Goal: Ask a question

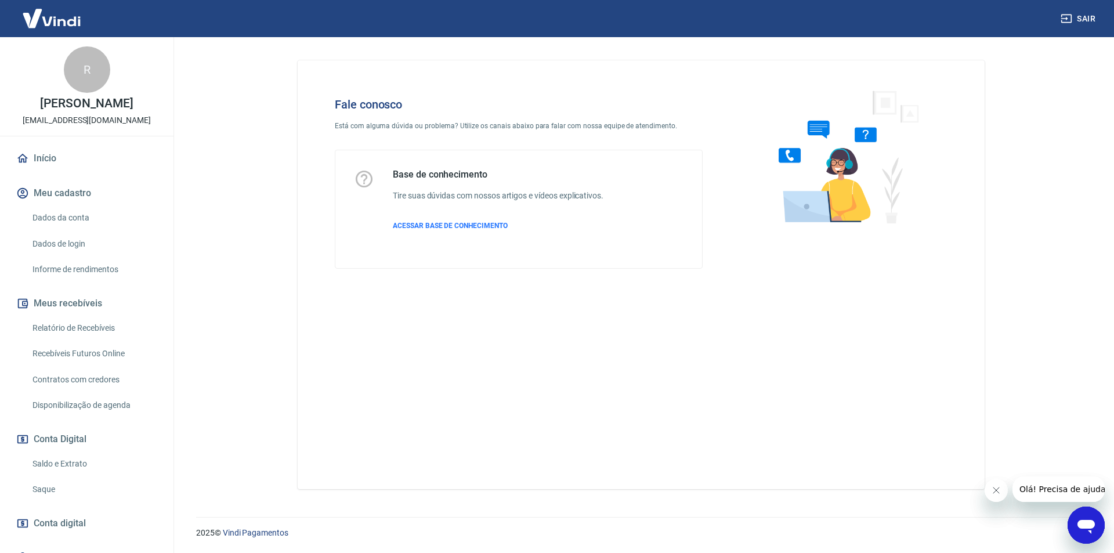
click at [1095, 524] on icon "Abrir janela de mensagens" at bounding box center [1086, 525] width 21 height 21
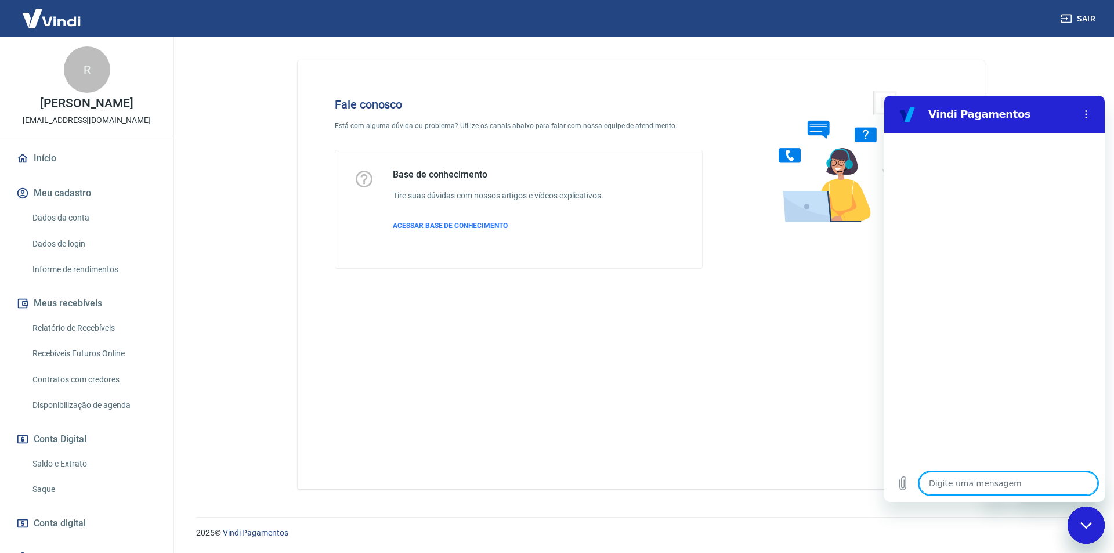
type textarea "x"
click at [965, 486] on textarea at bounding box center [1008, 483] width 179 height 23
paste textarea "Pedido 107180"
type textarea "Pedido 107180"
type textarea "x"
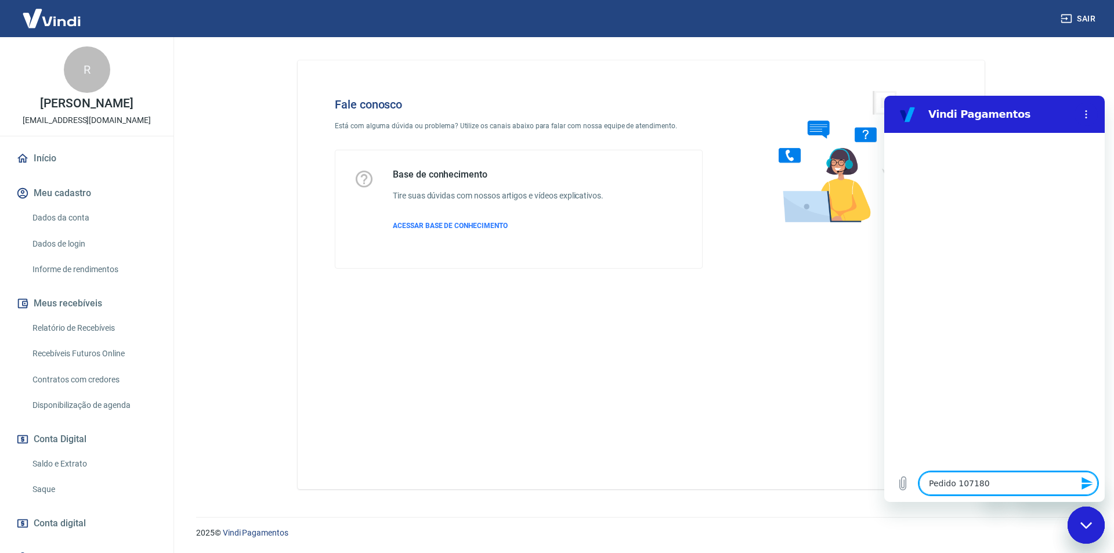
type textarea "Pedido 107180"
type textarea "x"
type textarea "Pedido 107180 e"
type textarea "x"
type textarea "Pedido 107180 er"
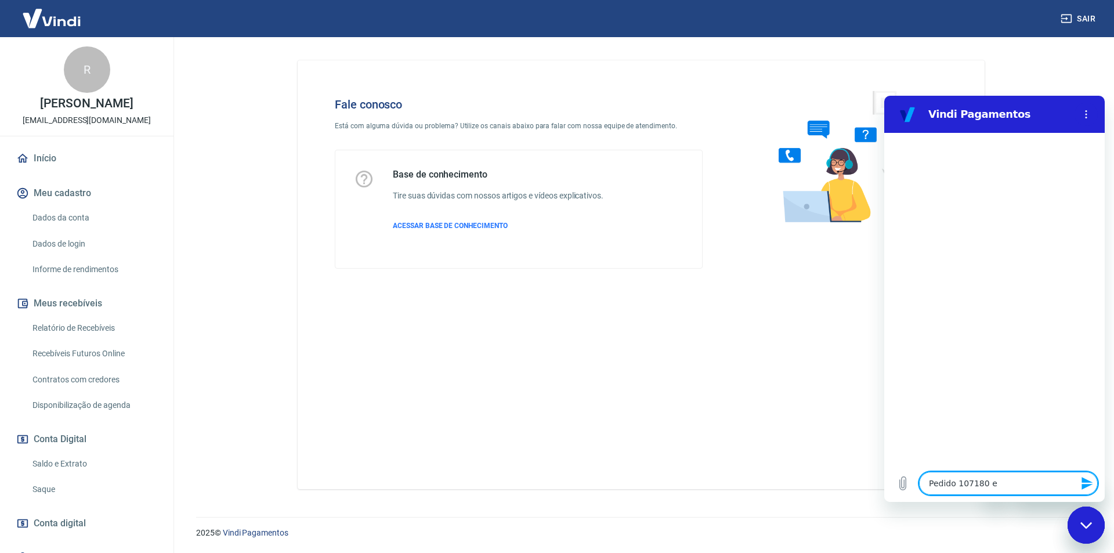
type textarea "x"
type textarea "Pedido 107180 err"
type textarea "x"
type textarea "Pedido 107180 erro"
type textarea "x"
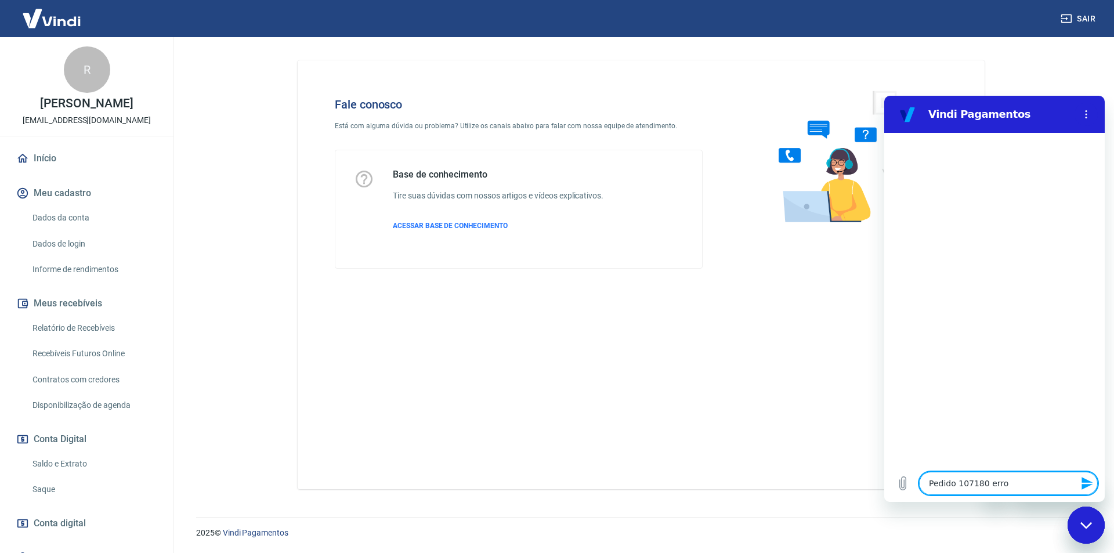
type textarea "Pedido 107180 erro"
type textarea "x"
type textarea "Pedido 107180 erro p"
type textarea "x"
type textarea "Pedido 107180 erro pa"
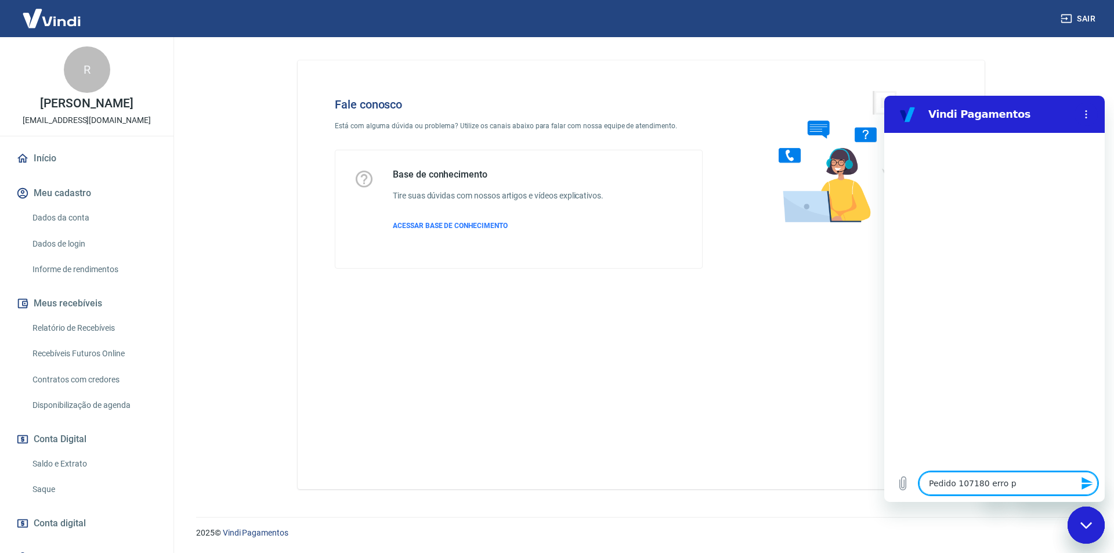
type textarea "x"
type textarea "Pedido 107180 erro pag"
type textarea "x"
type textarea "Pedido 107180 erro paga"
type textarea "x"
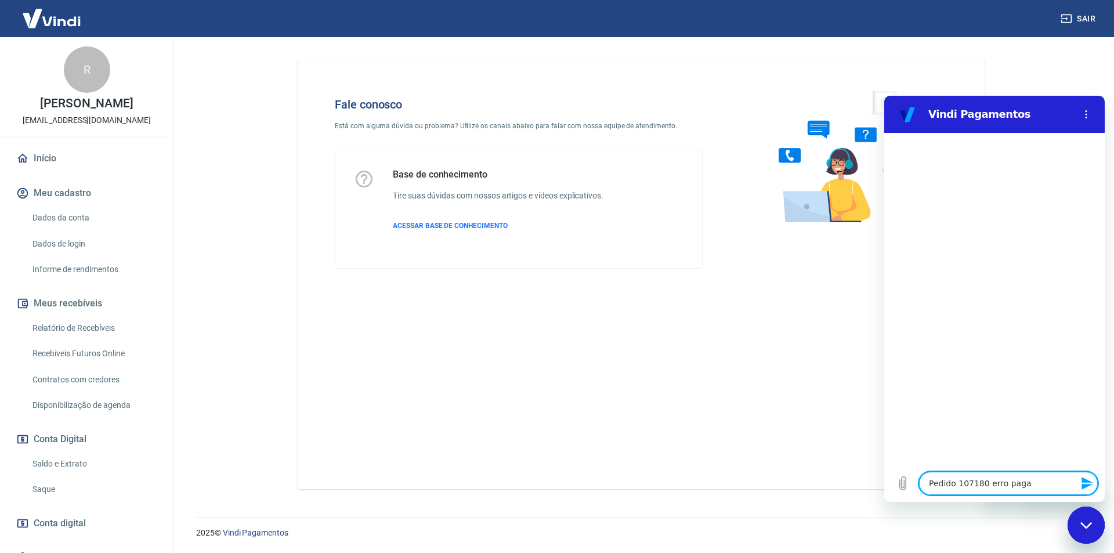
type textarea "Pedido 107180 erro pagam"
type textarea "x"
type textarea "Pedido 107180 erro pagame"
type textarea "x"
type textarea "Pedido 107180 erro pagamen"
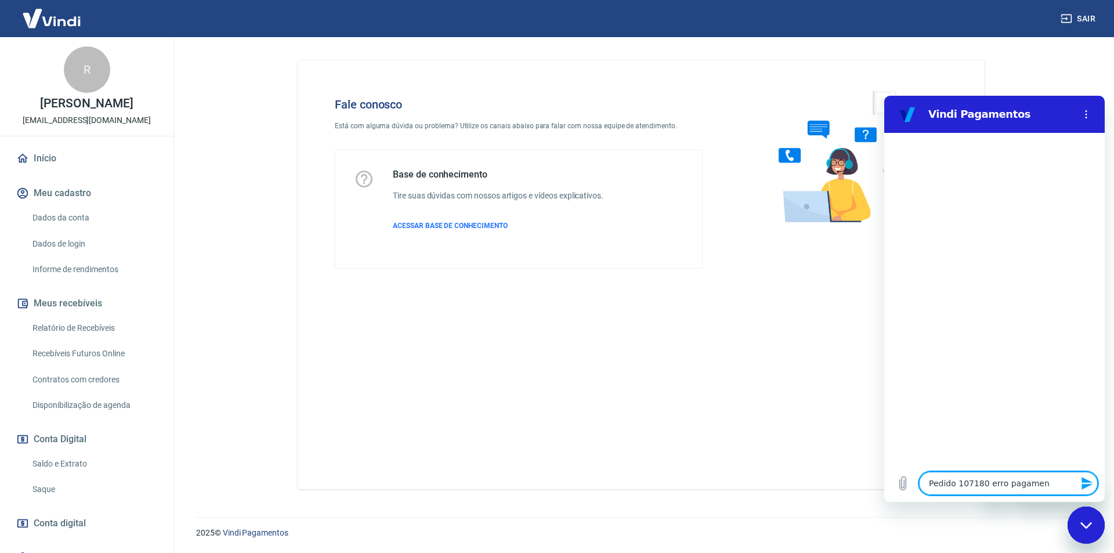
type textarea "x"
type textarea "Pedido 107180 erro pagament"
type textarea "x"
type textarea "Pedido 107180 erro pagamento"
type textarea "x"
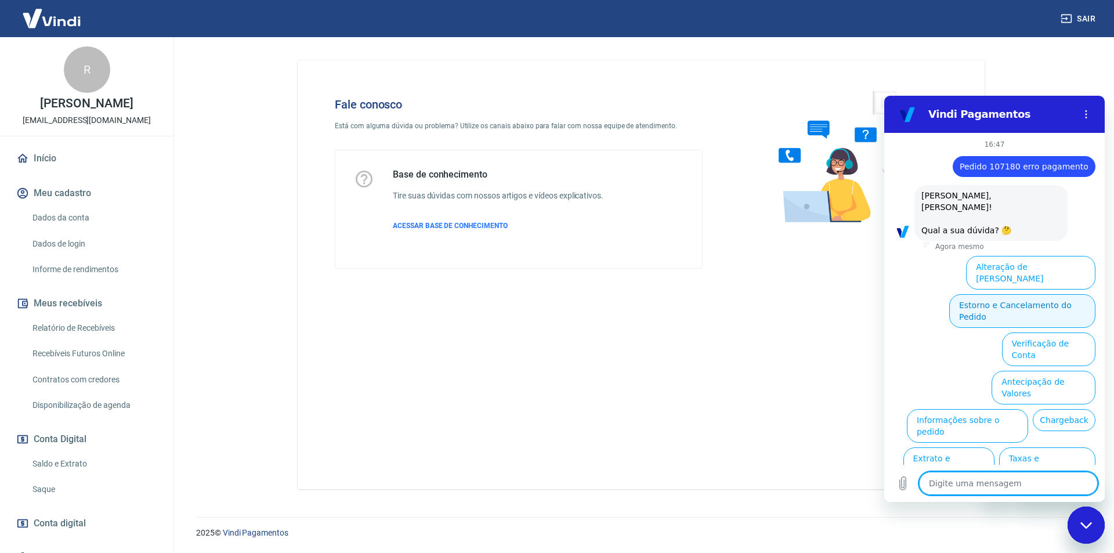
click at [1059, 294] on button "Estorno e Cancelamento do Pedido" at bounding box center [1022, 311] width 146 height 34
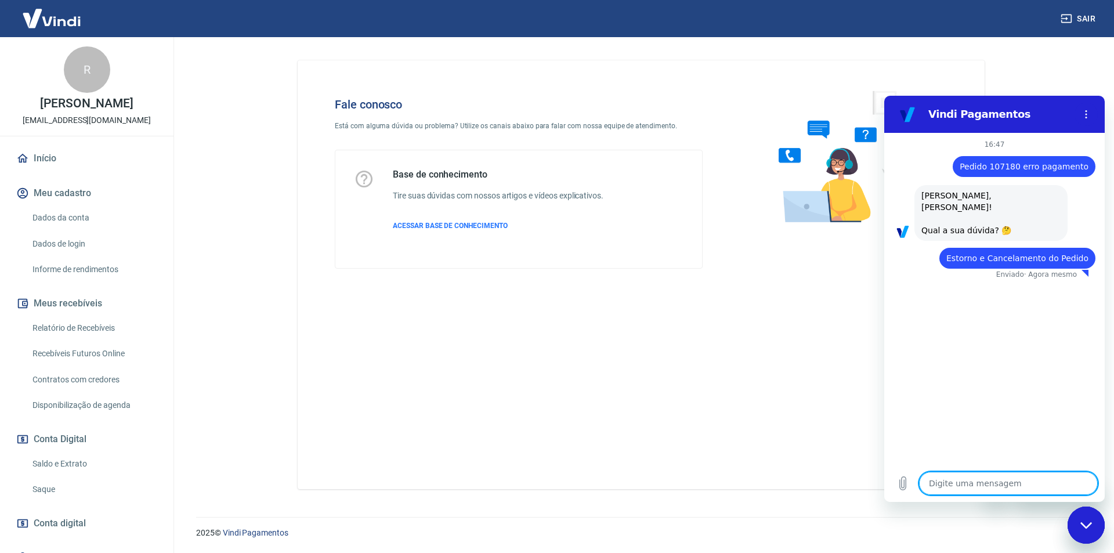
type textarea "x"
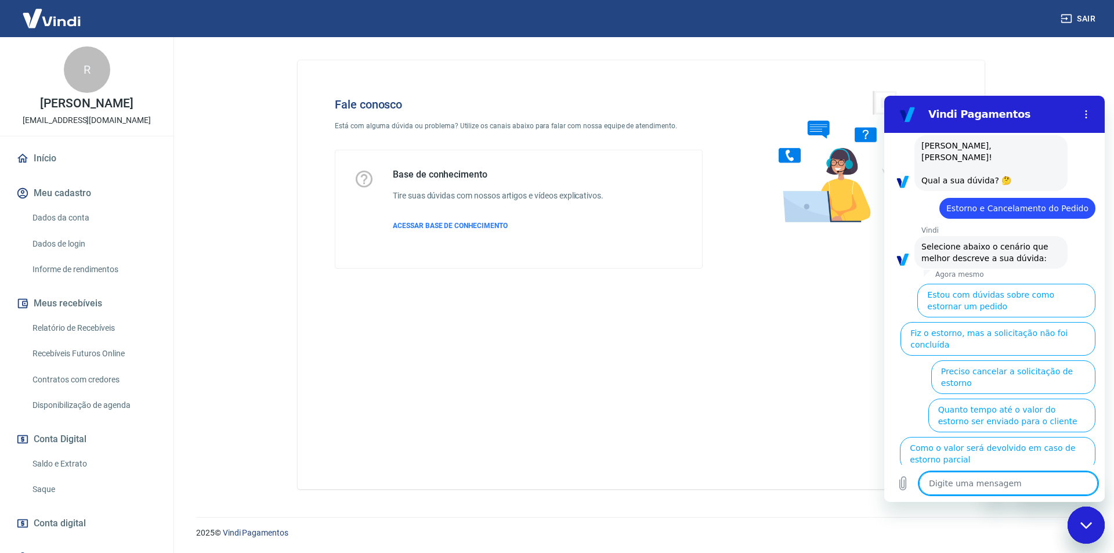
scroll to position [50, 0]
click at [989, 490] on textarea at bounding box center [1008, 483] width 179 height 23
type textarea "Q"
type textarea "x"
type textarea "Qu"
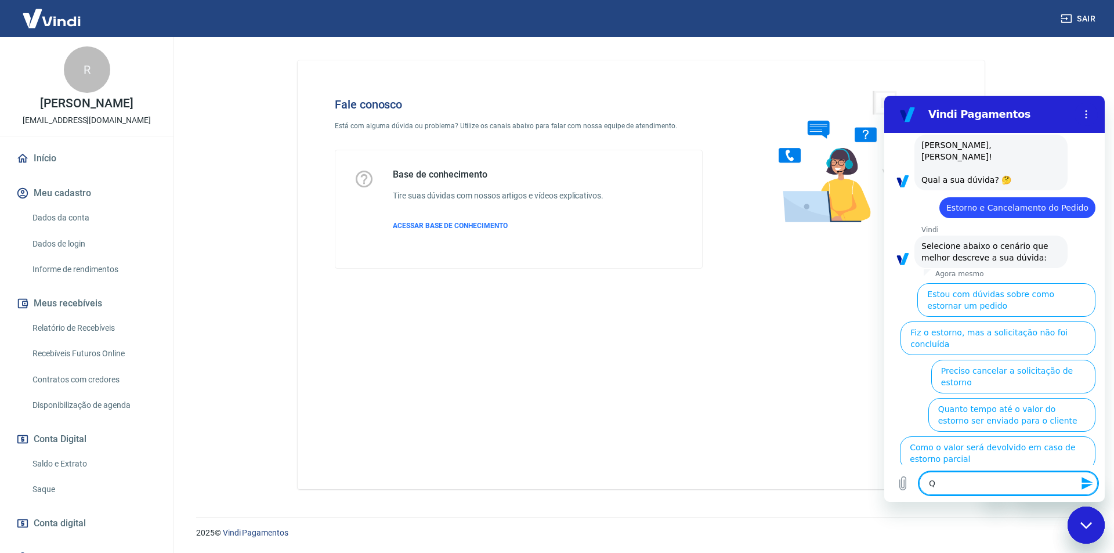
type textarea "x"
type textarea "Que"
type textarea "x"
type textarea "Quer"
type textarea "x"
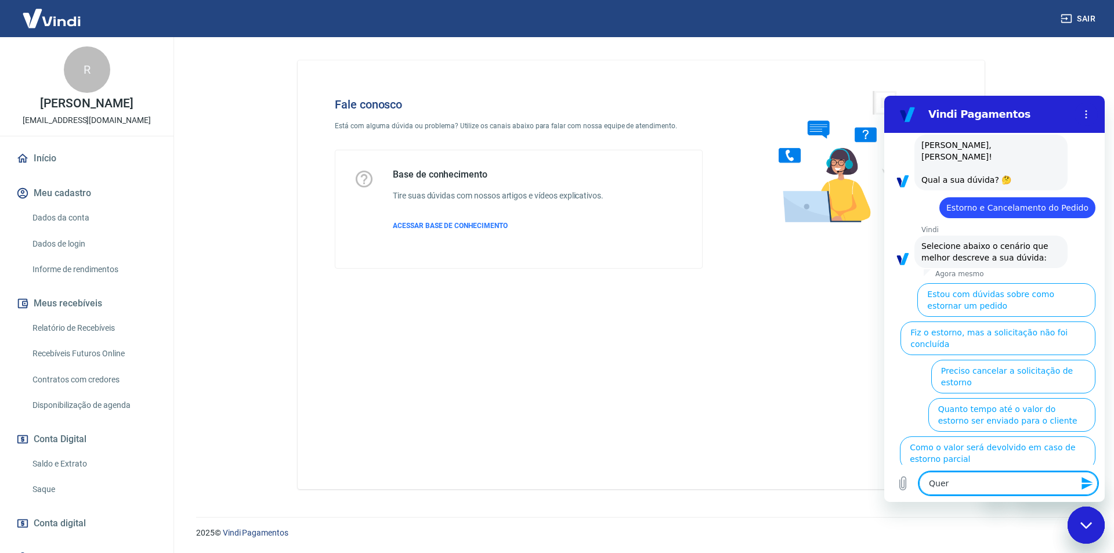
type textarea "Quero"
type textarea "x"
type textarea "Quero"
type textarea "x"
type textarea "Quero a"
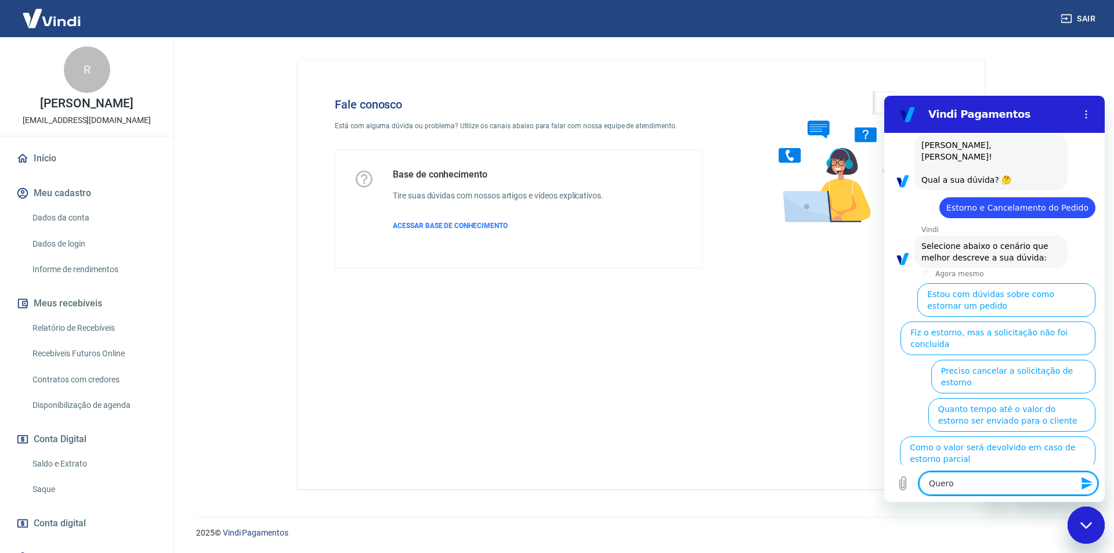
type textarea "x"
type textarea "Quero ab"
type textarea "x"
type textarea "Quero abr"
type textarea "x"
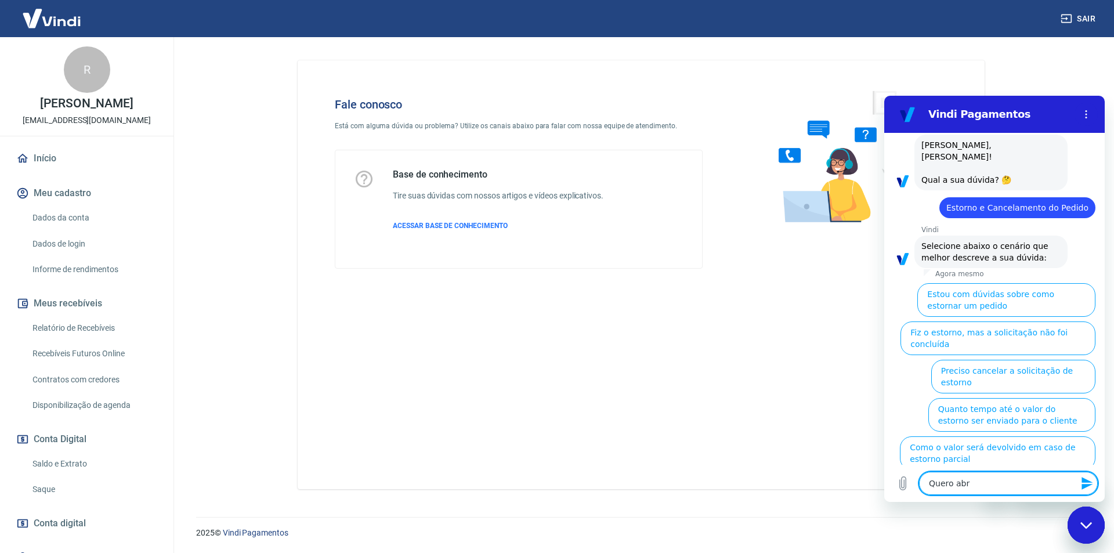
type textarea "Quero abri"
type textarea "x"
type textarea "Quero abrir"
type textarea "x"
type textarea "Quero abrir"
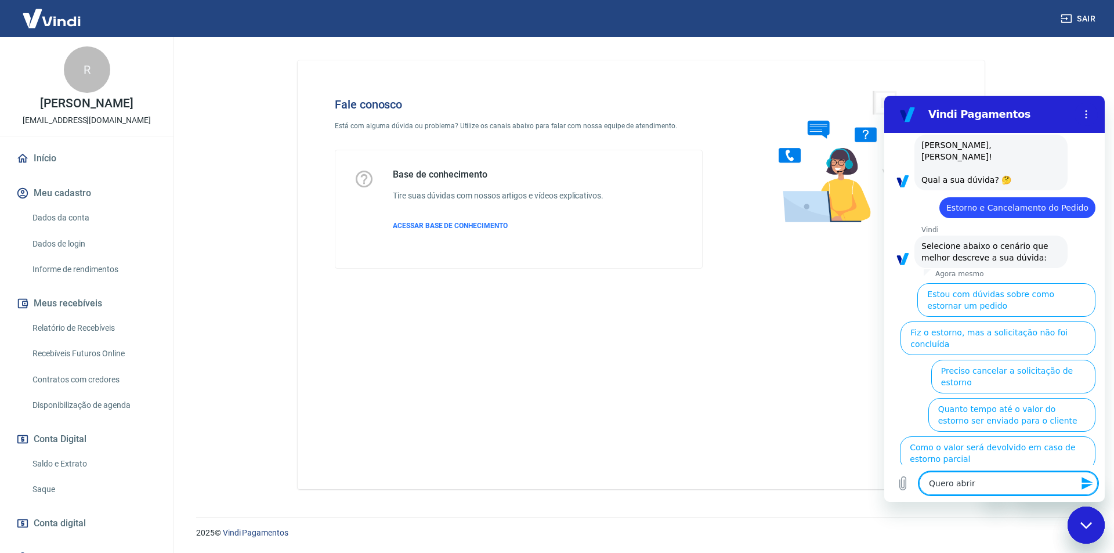
type textarea "x"
type textarea "Quero abrir u"
type textarea "x"
type textarea "Quero abrir um"
type textarea "x"
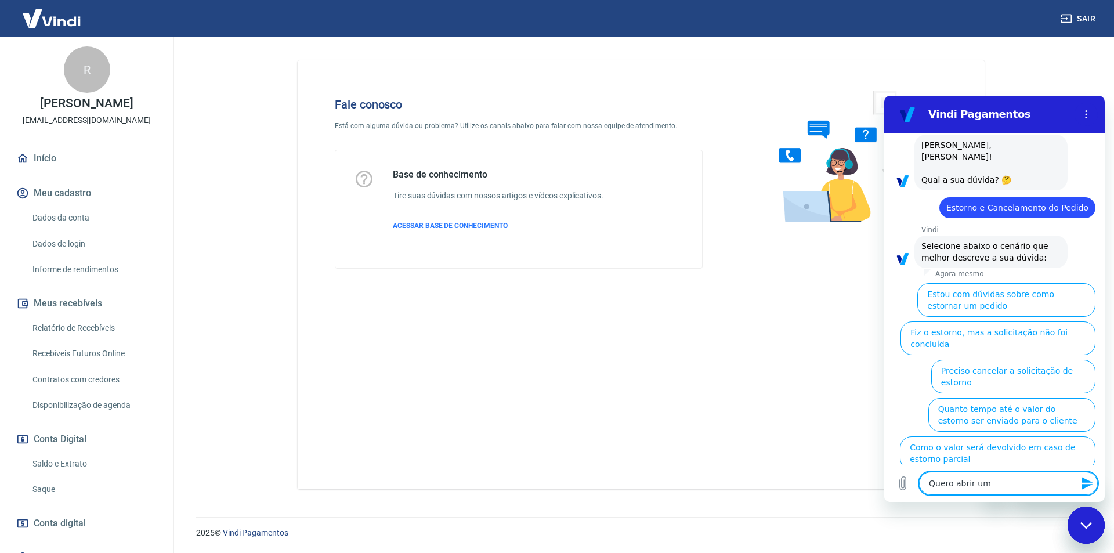
type textarea "Quero abrir um"
type textarea "x"
type textarea "Quero abrir um c"
type textarea "x"
type textarea "Quero abrir um ch"
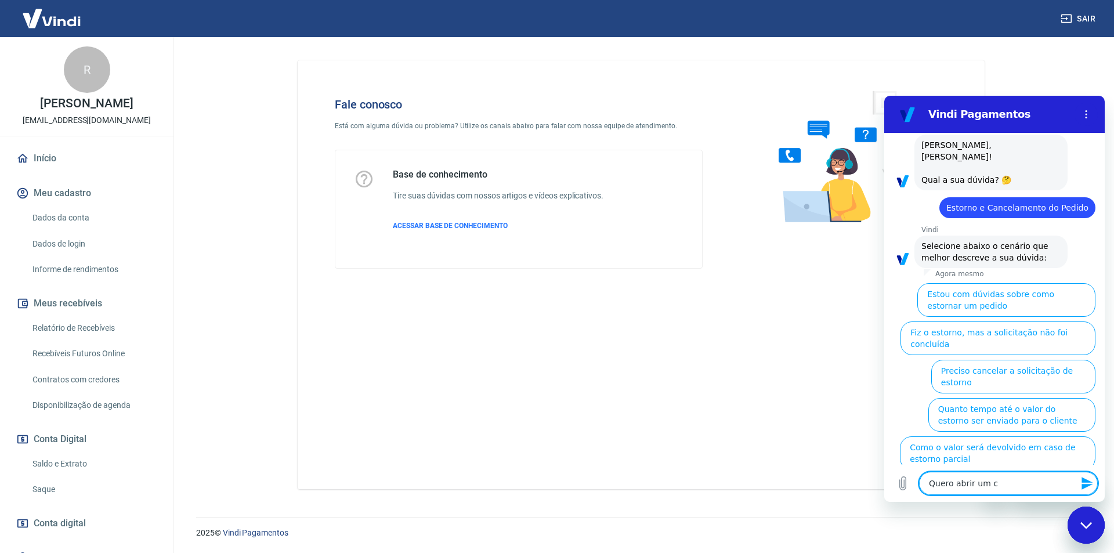
type textarea "x"
type textarea "Quero abrir um cha"
type textarea "x"
type textarea "Quero abrir um cham"
type textarea "x"
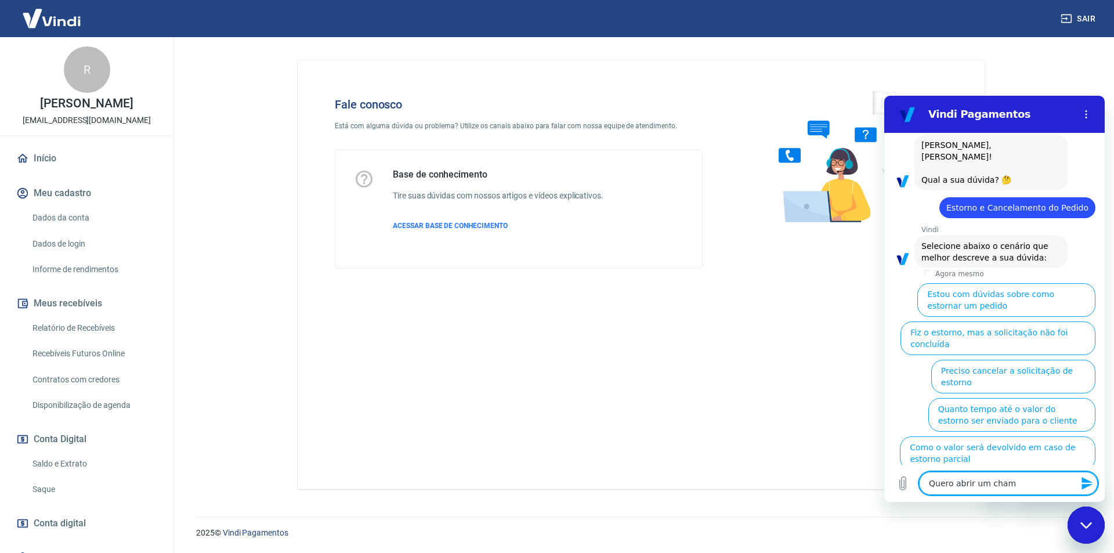
type textarea "Quero abrir um chamd"
type textarea "x"
type textarea "Quero abrir um cham"
type textarea "x"
type textarea "Quero abrir um chama"
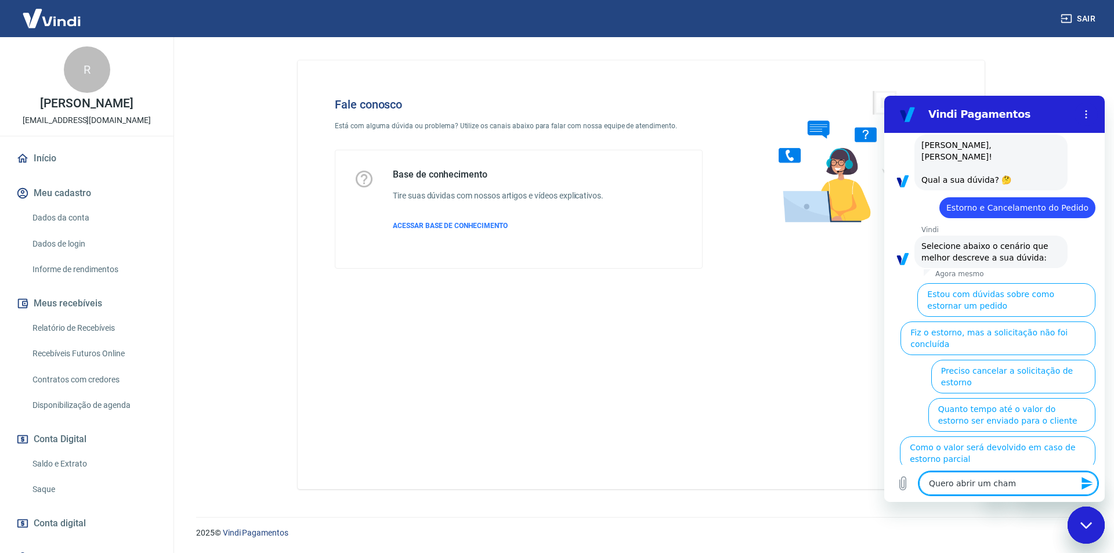
type textarea "x"
type textarea "Quero abrir um chamad"
type textarea "x"
type textarea "Quero abrir um chamado"
type textarea "x"
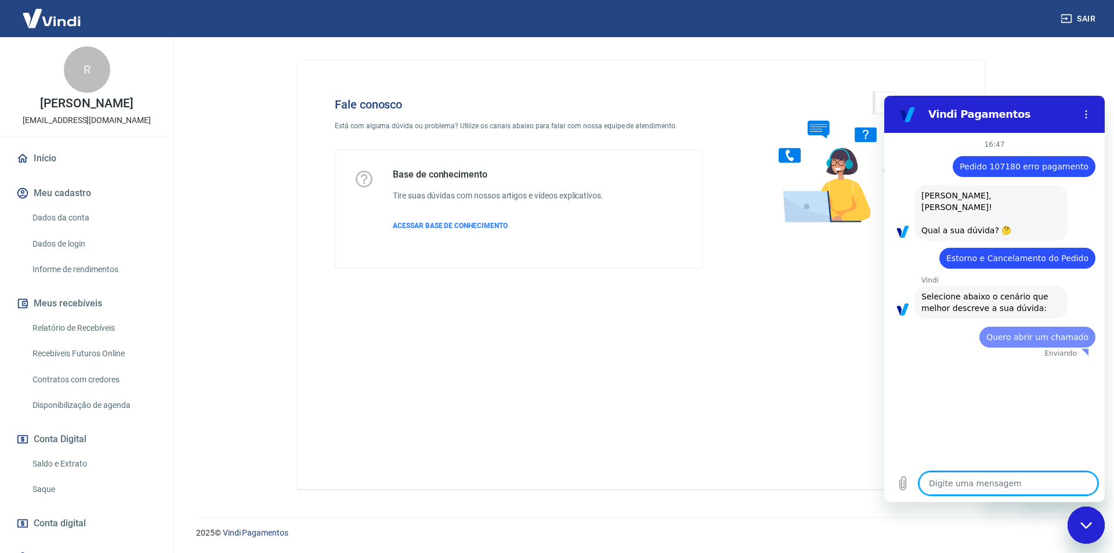
scroll to position [0, 0]
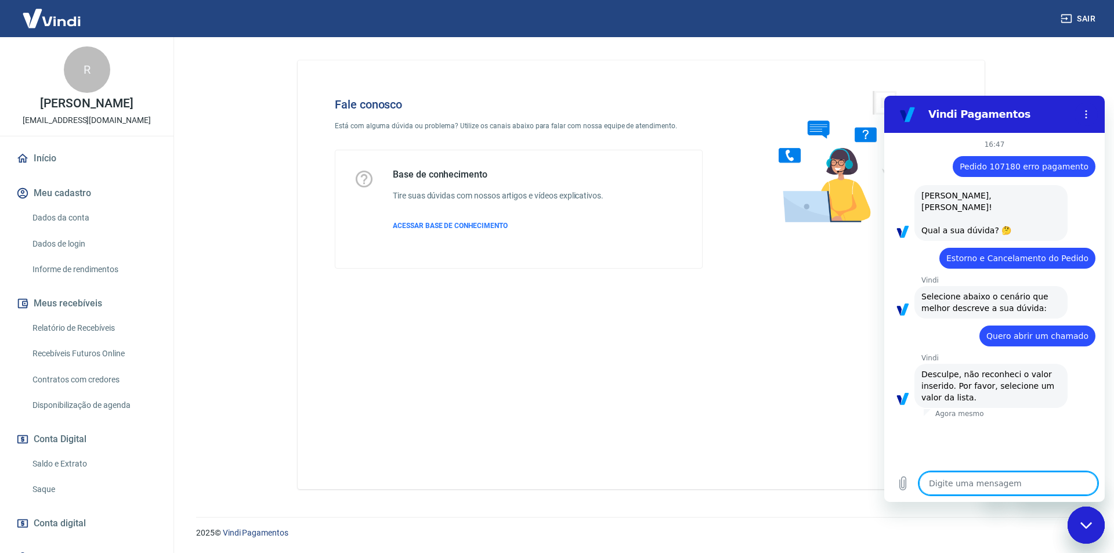
click at [991, 486] on textarea at bounding box center [1008, 483] width 179 height 23
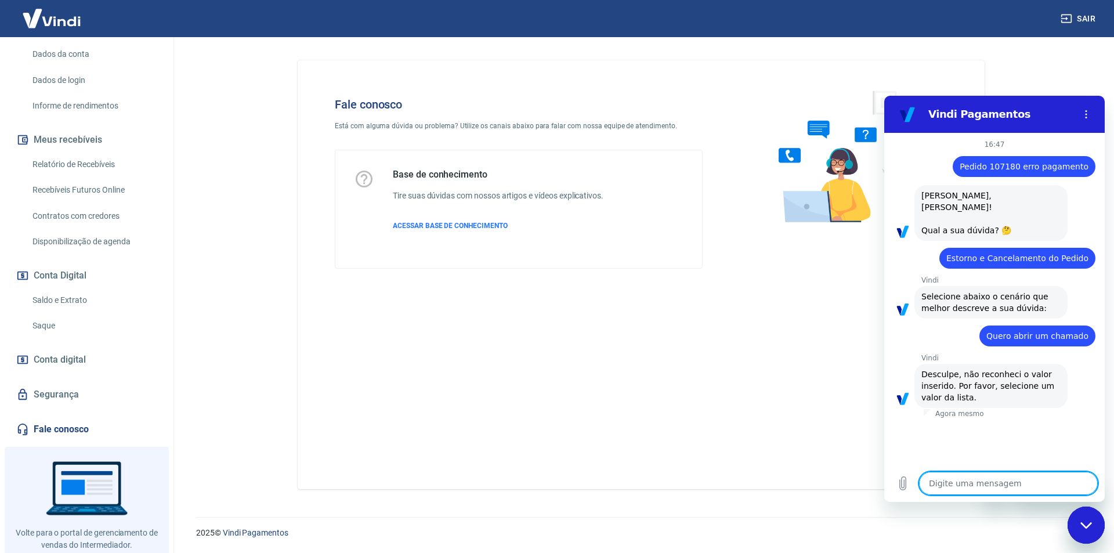
scroll to position [174, 0]
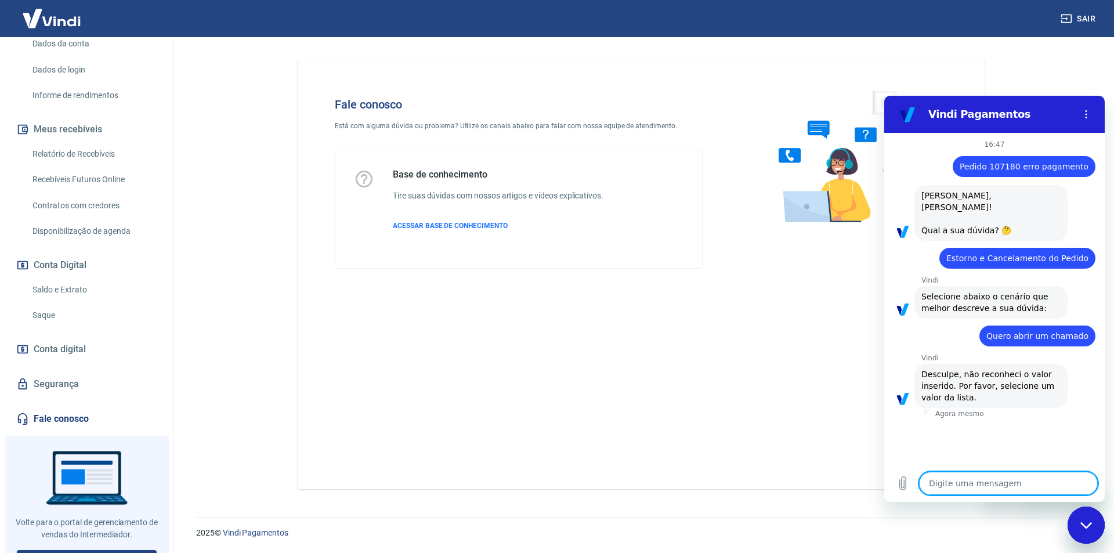
type textarea "x"
click at [58, 425] on link "Fale conosco" at bounding box center [87, 419] width 146 height 26
click at [991, 485] on textarea at bounding box center [1008, 483] width 179 height 23
type textarea "Q"
type textarea "x"
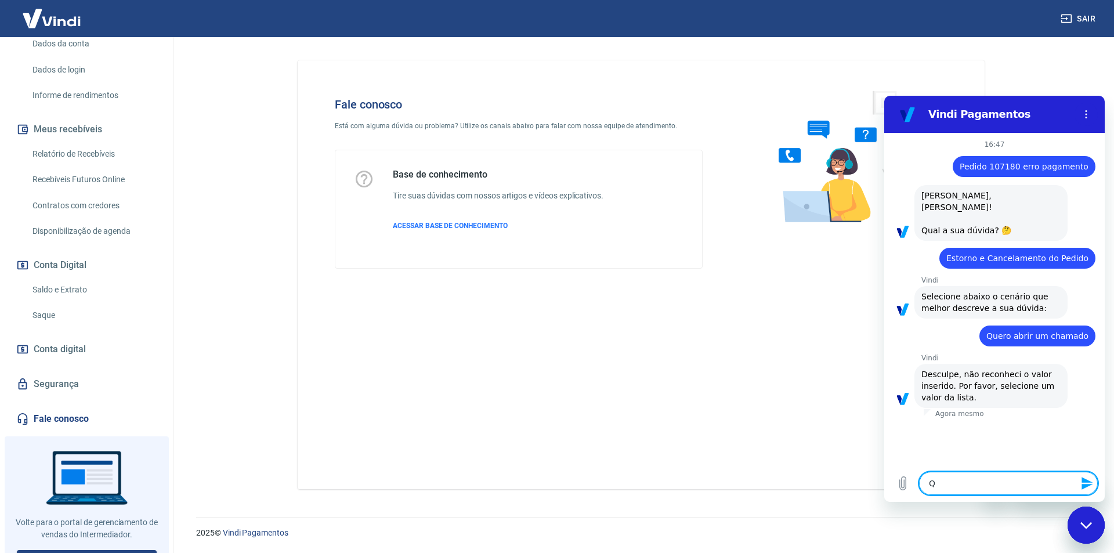
type textarea "Qu"
type textarea "x"
type textarea "Qua"
type textarea "x"
type textarea "Qual"
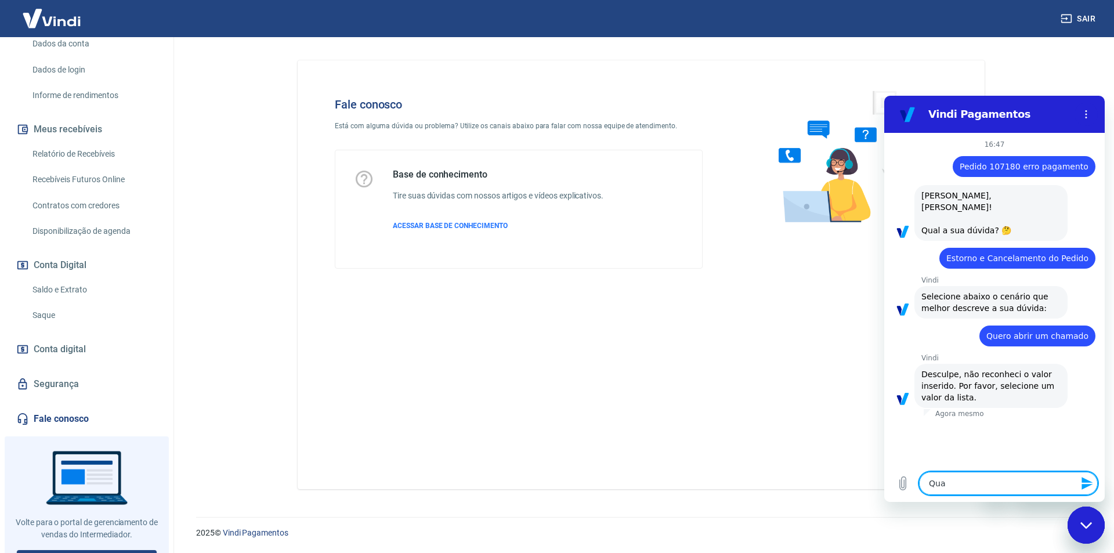
type textarea "x"
type textarea "Qual"
type textarea "x"
type textarea "Qual l"
type textarea "x"
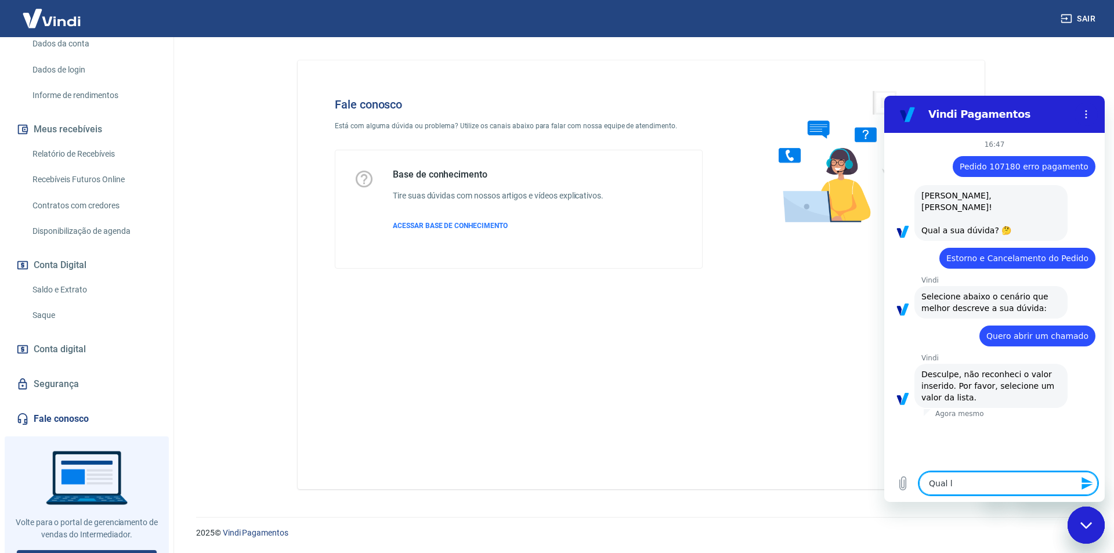
type textarea "Qual li"
type textarea "x"
type textarea "Qual lis"
type textarea "x"
type textarea "Qual list"
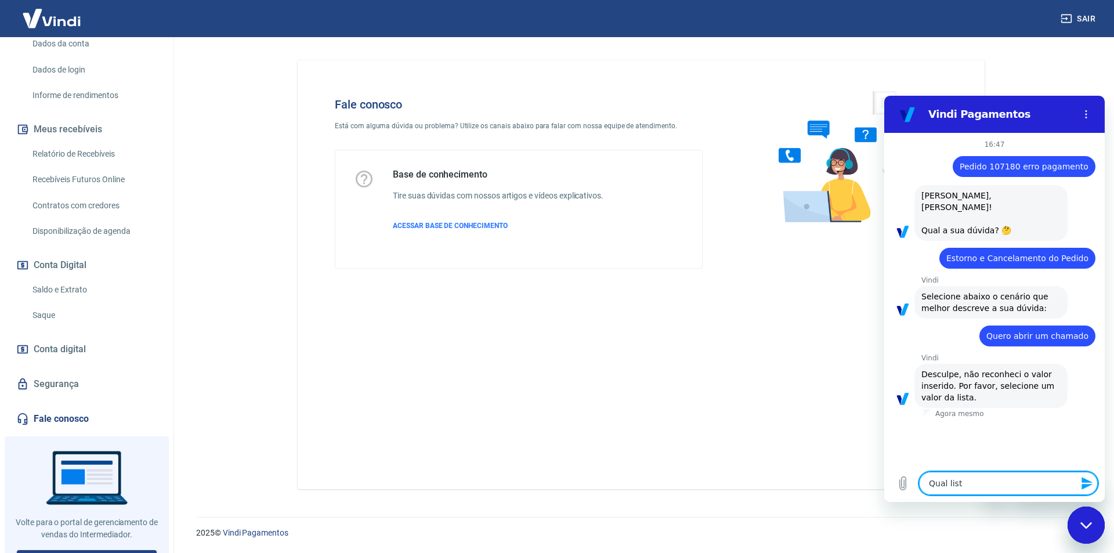
type textarea "x"
type textarea "Qual lista"
type textarea "x"
type textarea "Qual lista?"
type textarea "x"
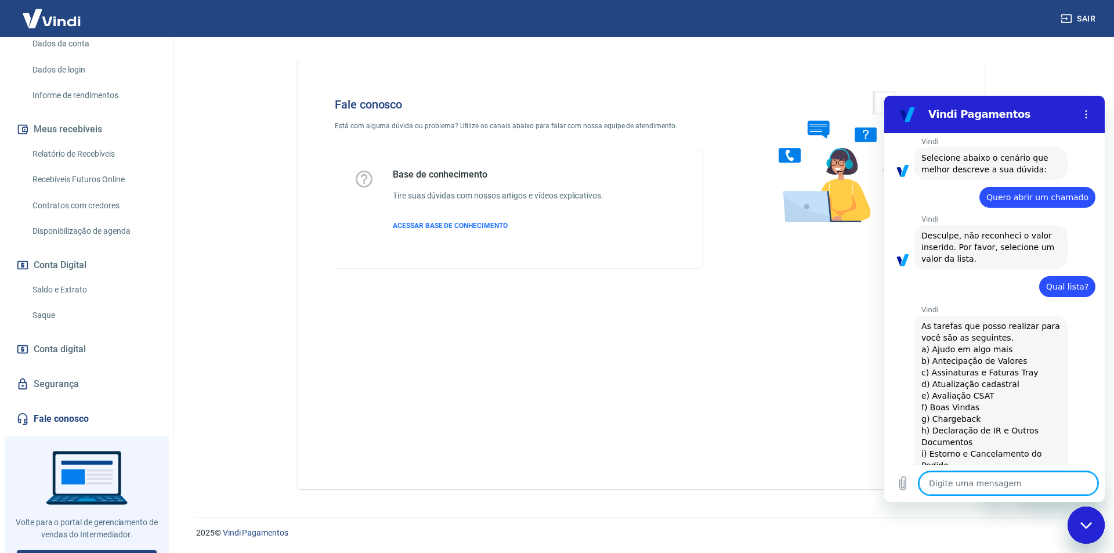
type textarea "x"
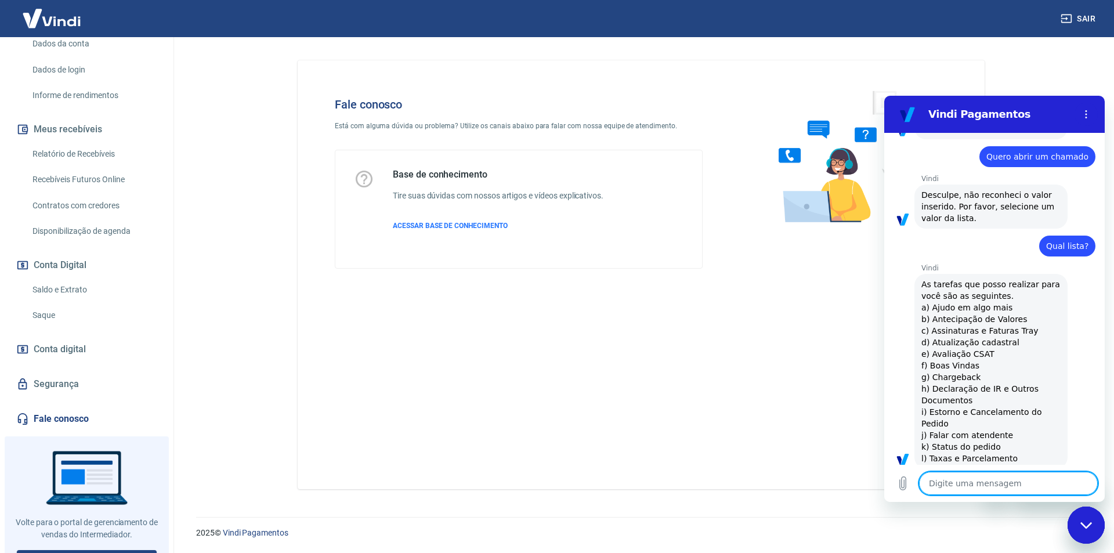
scroll to position [180, 0]
click at [1003, 487] on textarea at bounding box center [1008, 483] width 179 height 23
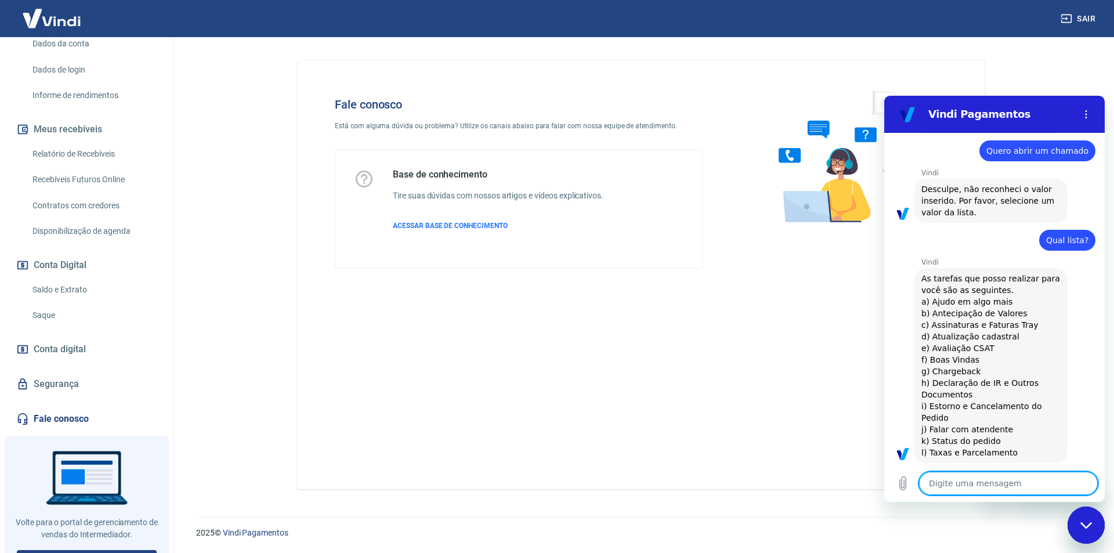
type textarea "j"
type textarea "x"
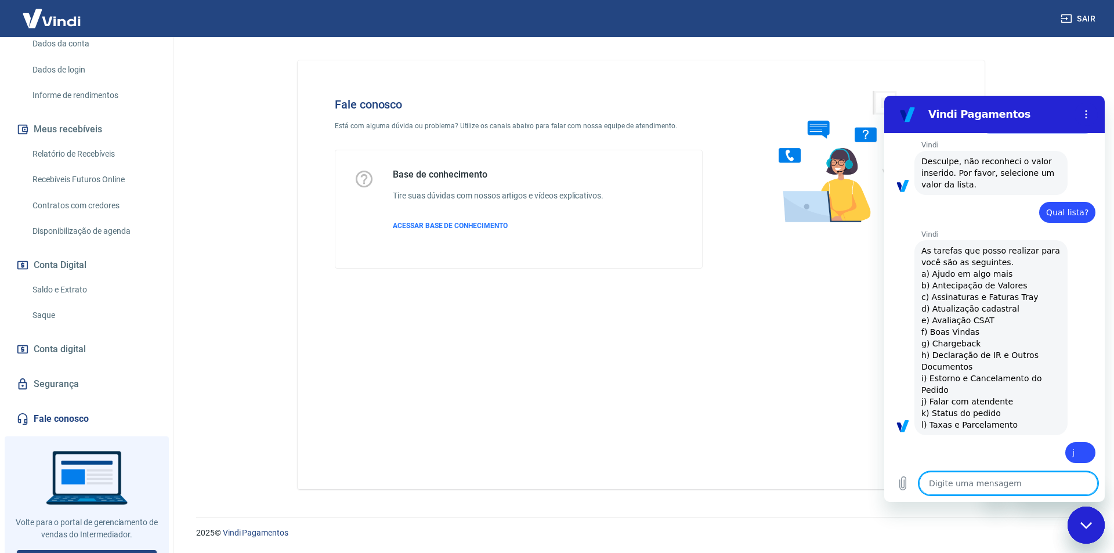
type textarea "x"
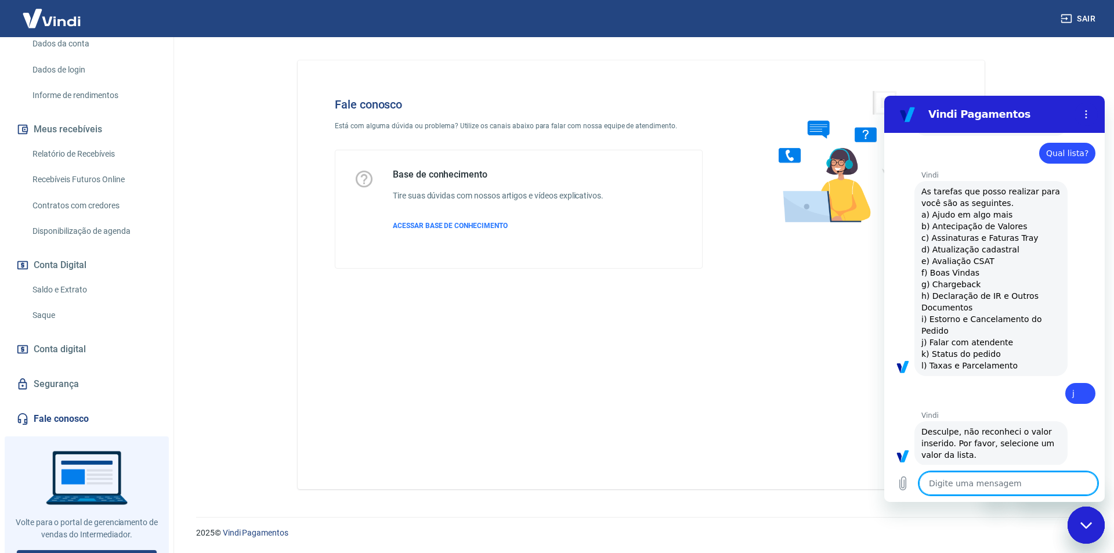
scroll to position [274, 0]
type textarea "F"
type textarea "x"
type textarea "Fl"
type textarea "x"
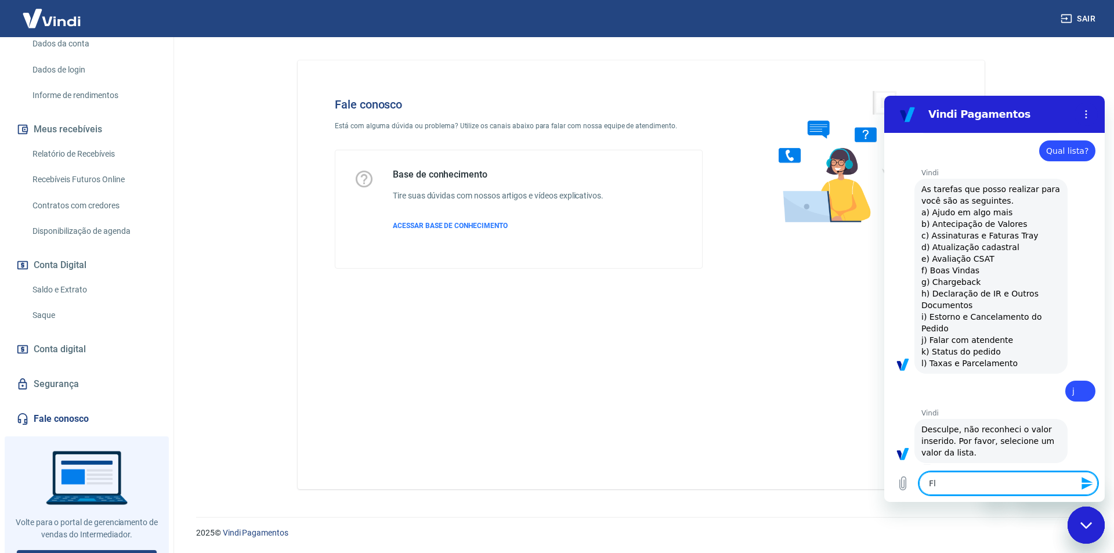
type textarea "Fla"
type textarea "x"
type textarea "Fl"
type textarea "x"
type textarea "F"
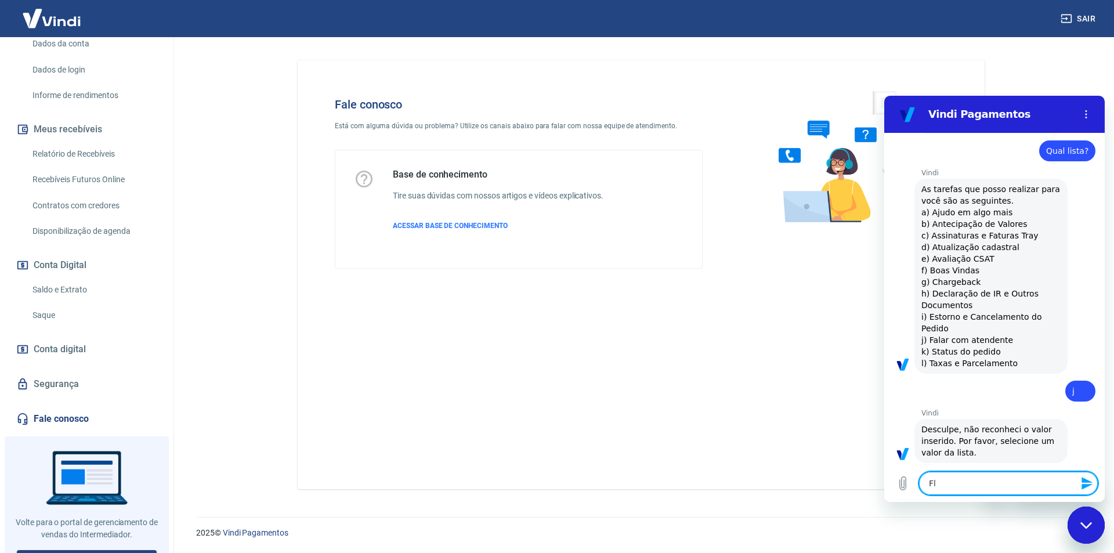
type textarea "x"
type textarea "Fa"
type textarea "x"
type textarea "Fal"
type textarea "x"
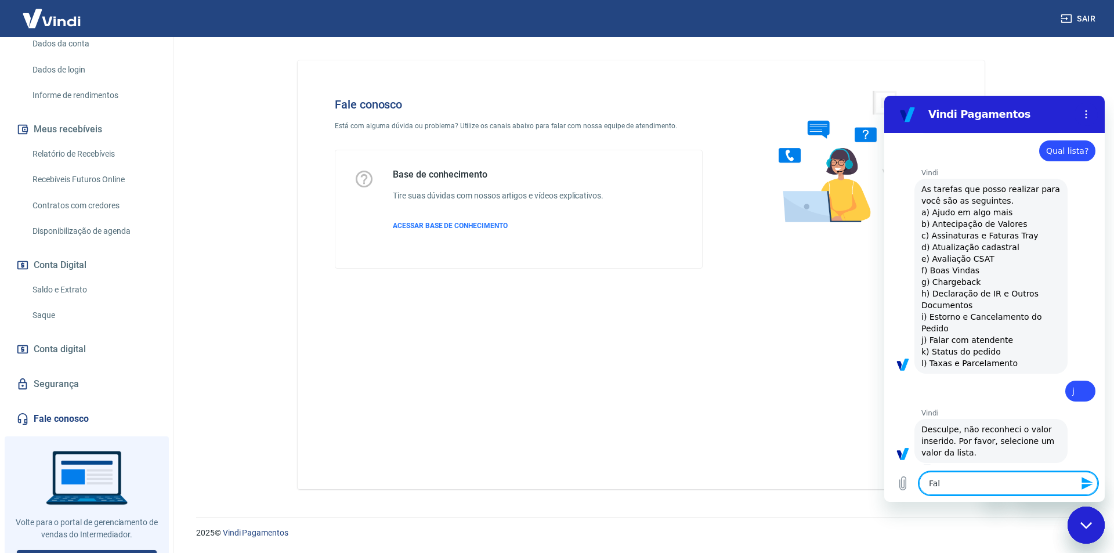
type textarea "Fala"
type textarea "x"
type textarea "Falar"
type textarea "x"
type textarea "Falar"
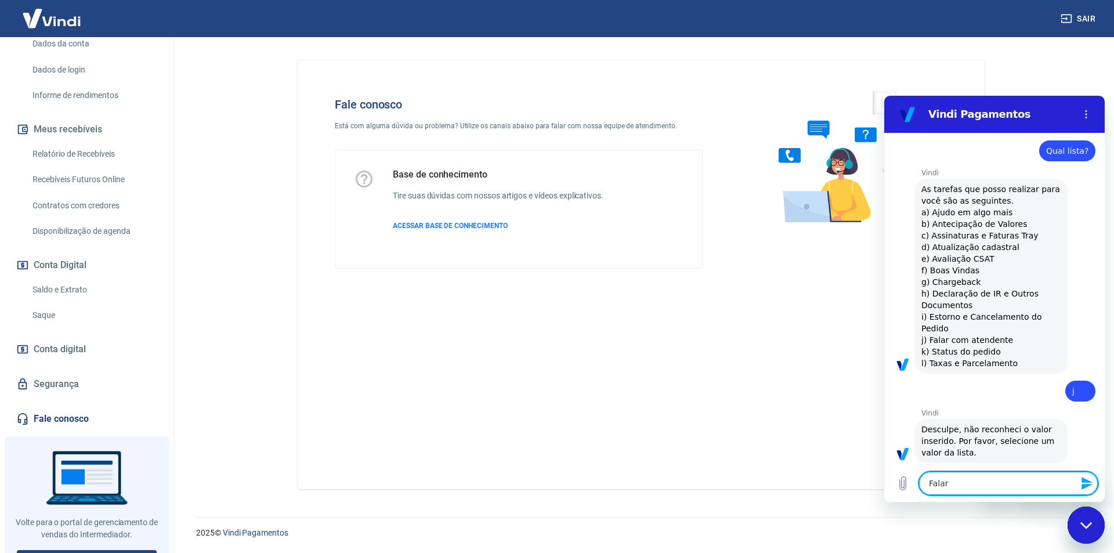
type textarea "x"
type textarea "Falar c"
type textarea "x"
type textarea "Falar co"
type textarea "x"
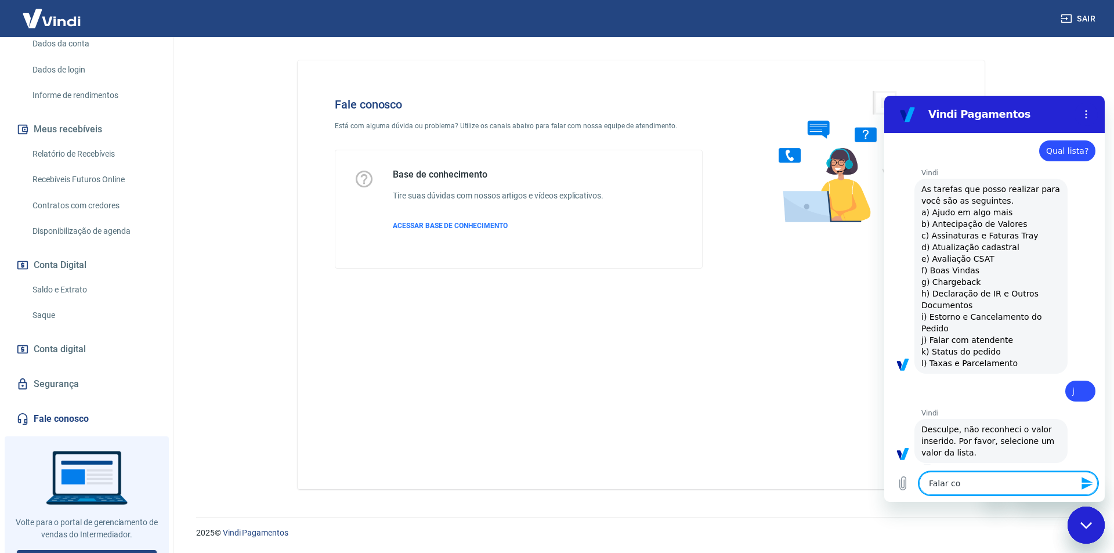
type textarea "Falar com"
type textarea "x"
type textarea "Falar com"
type textarea "x"
type textarea "Falar com u"
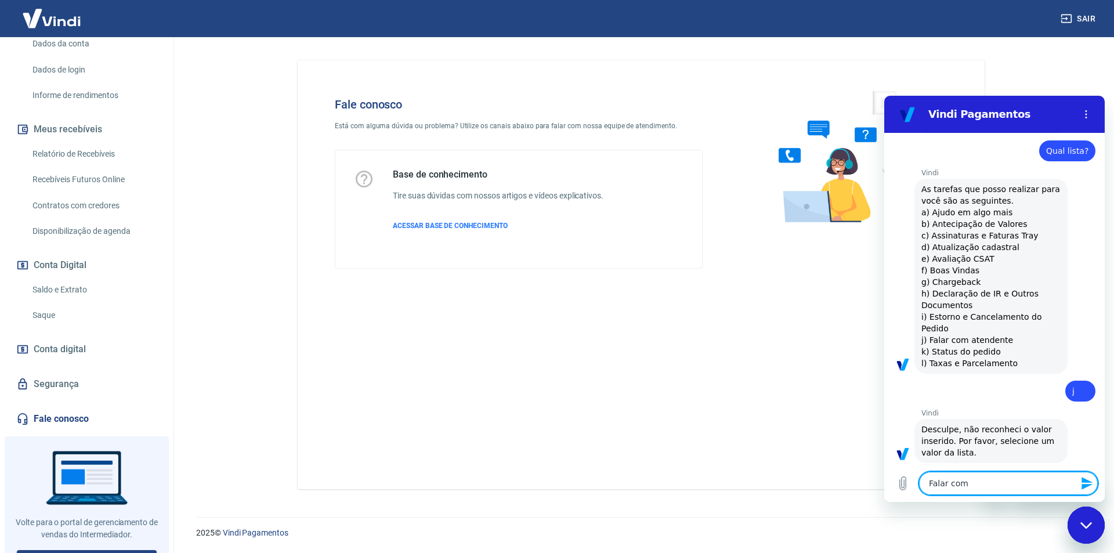
type textarea "x"
type textarea "Falar com um"
type textarea "x"
type textarea "Falar com um"
type textarea "x"
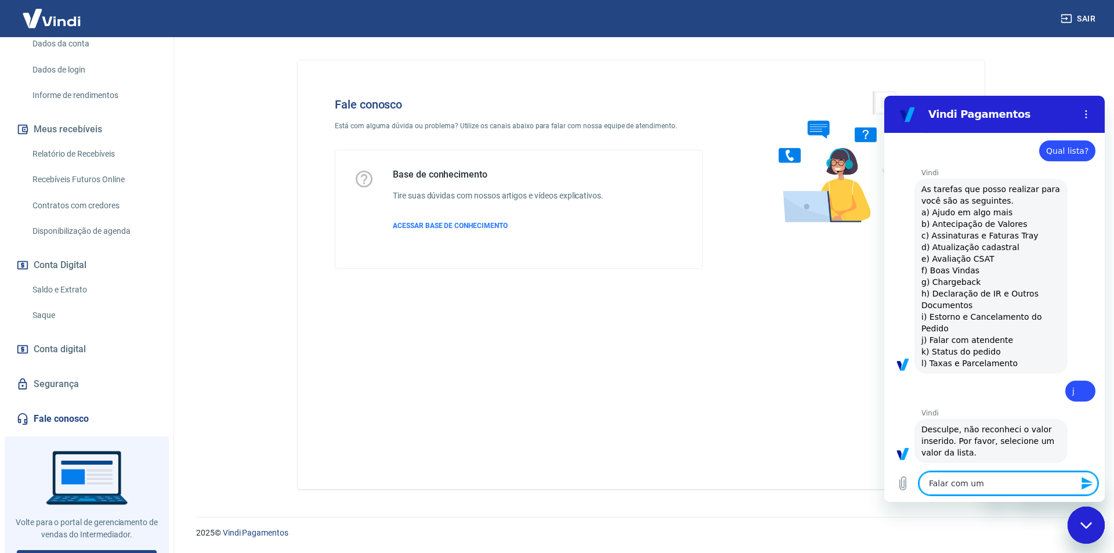
type textarea "Falar com um a"
type textarea "x"
type textarea "Falar com um at"
type textarea "x"
type textarea "Falar com um ate"
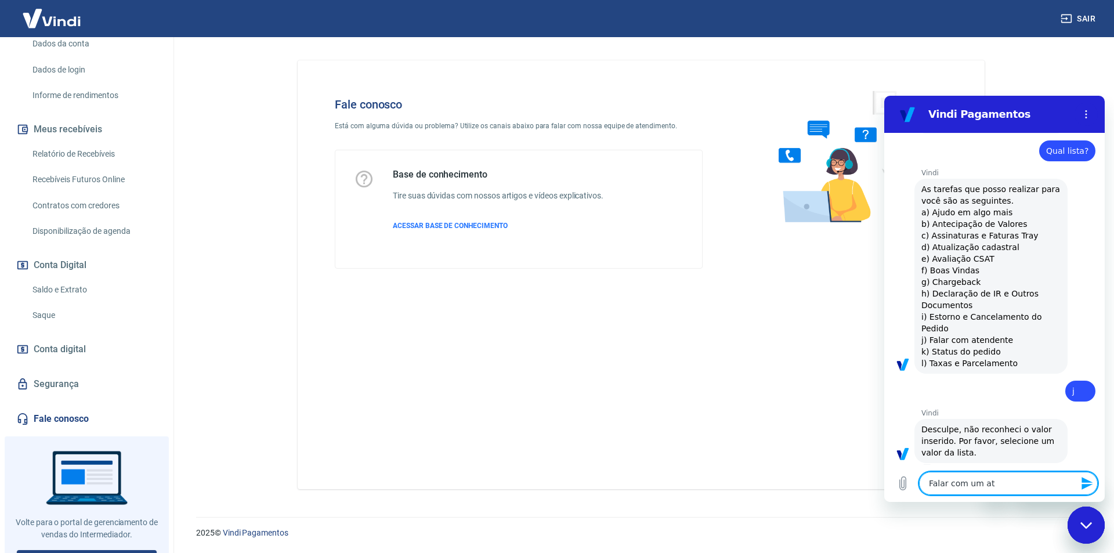
type textarea "x"
type textarea "Falar com um aten"
type textarea "x"
type textarea "Falar com um atend"
type textarea "x"
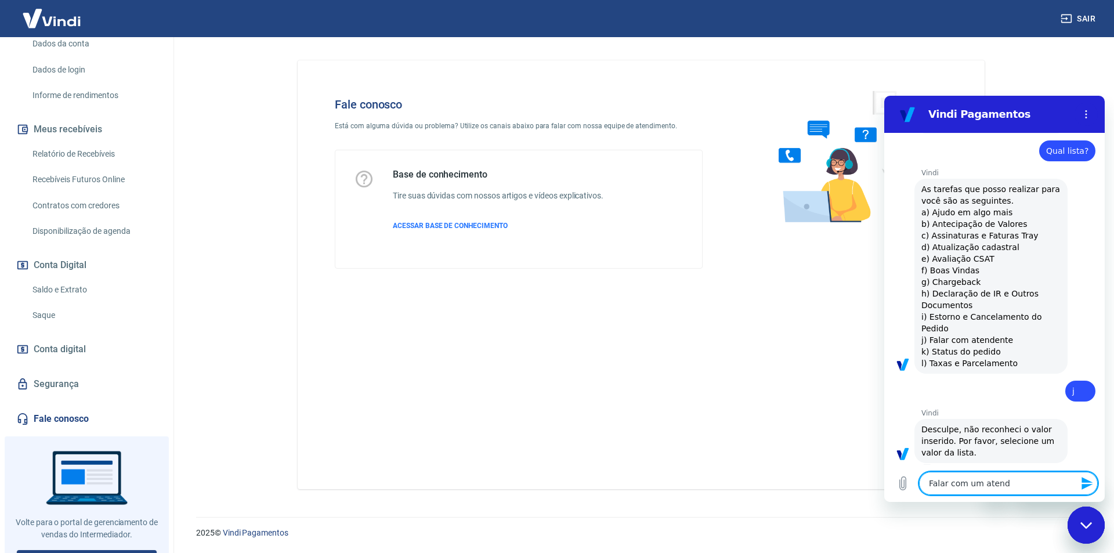
type textarea "Falar com um atende"
type textarea "x"
type textarea "Falar com um atenden"
type textarea "x"
type textarea "Falar com um atendent"
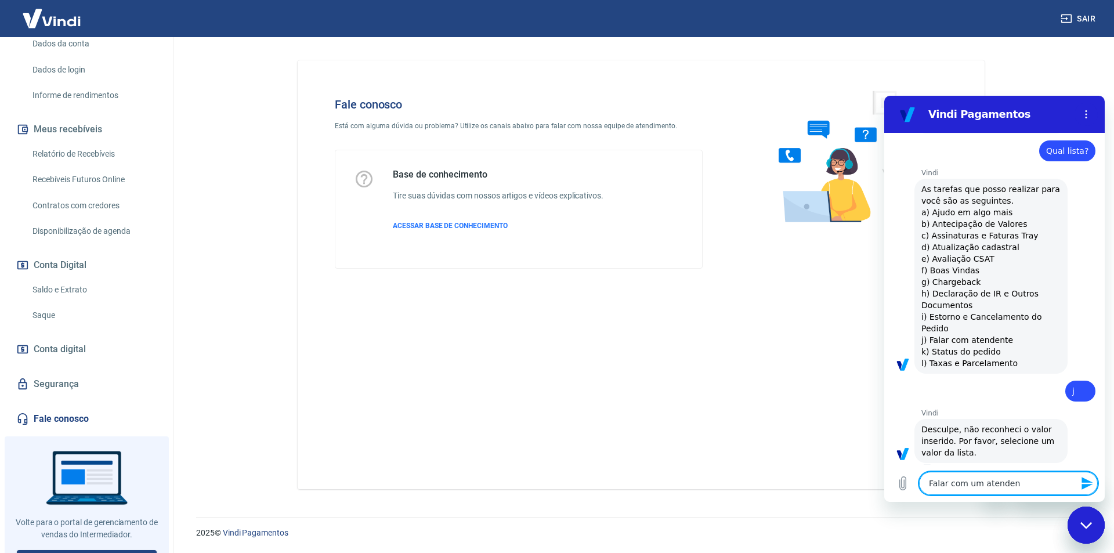
type textarea "x"
type textarea "Falar com um atendente"
type textarea "x"
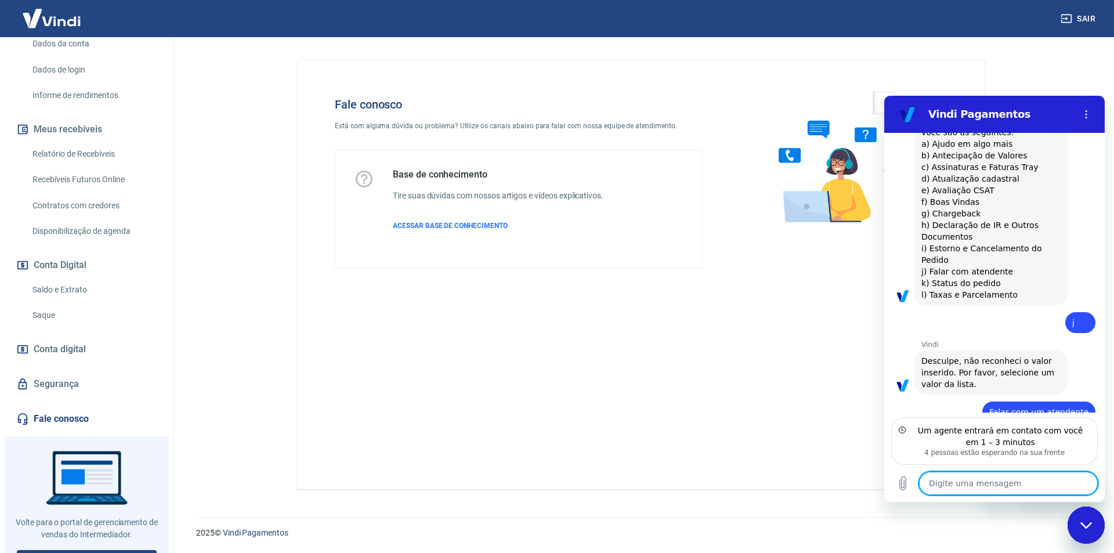
scroll to position [395, 0]
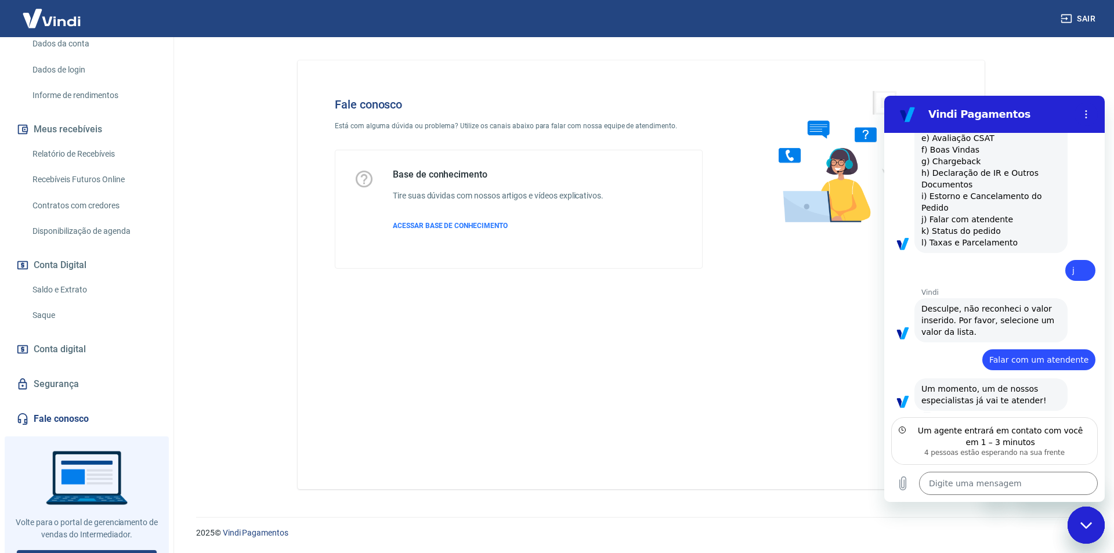
type textarea "x"
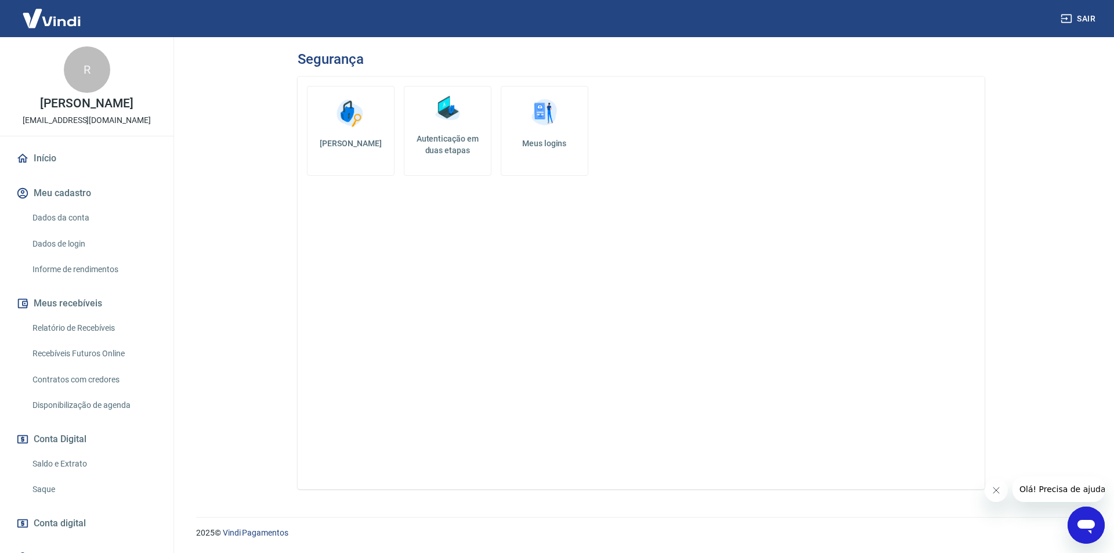
click at [73, 23] on img at bounding box center [51, 18] width 75 height 35
